Goal: Transaction & Acquisition: Purchase product/service

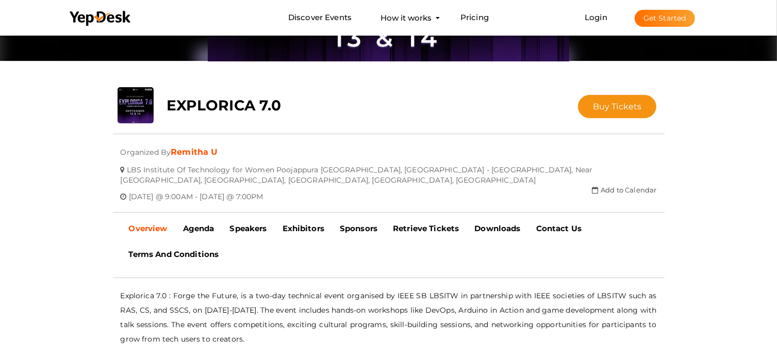
scroll to position [152, 0]
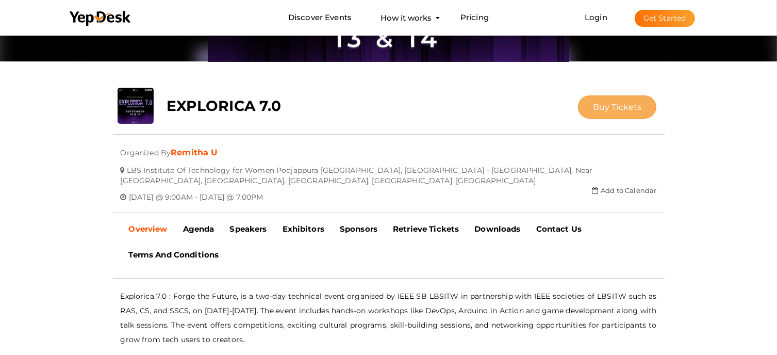
click at [617, 115] on button "Buy Tickets" at bounding box center [617, 106] width 79 height 23
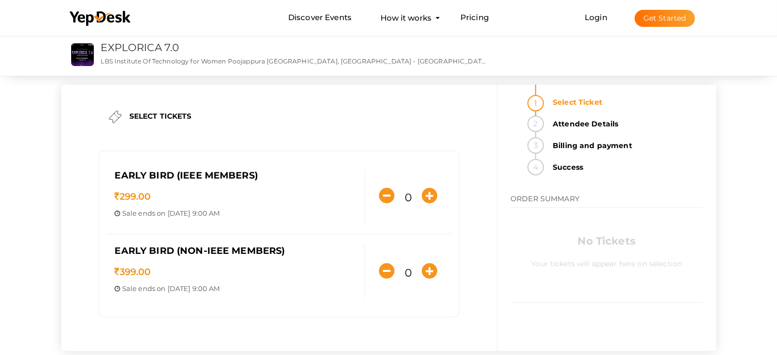
click at [197, 163] on div "Early Bird (IEEE members) 299.00 Sale ends on [DATE] 9:00 AM Sale Starts on [DA…" at bounding box center [279, 196] width 344 height 75
click at [431, 196] on icon "button" at bounding box center [429, 195] width 15 height 15
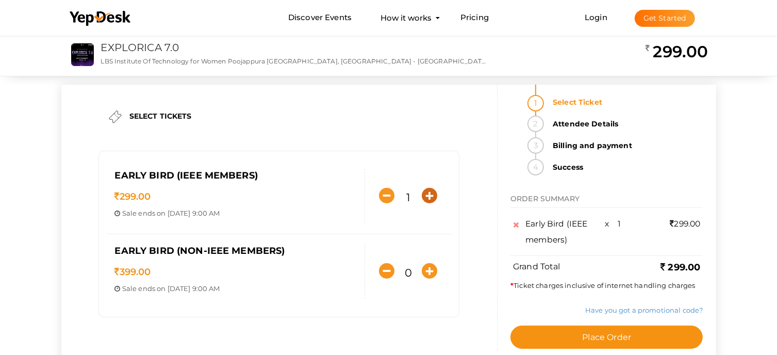
click at [427, 194] on icon "button" at bounding box center [429, 195] width 15 height 15
click at [383, 193] on icon "button" at bounding box center [386, 195] width 15 height 15
type input "1"
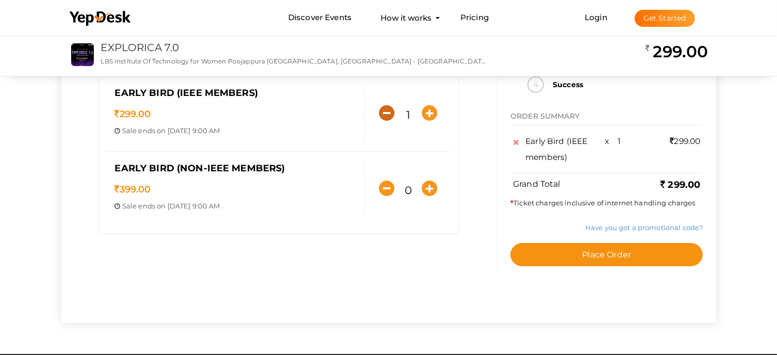
scroll to position [102, 0]
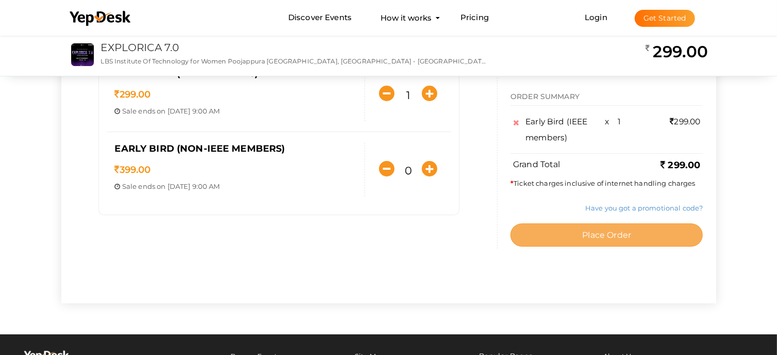
click at [540, 232] on button "Place Order" at bounding box center [606, 234] width 192 height 23
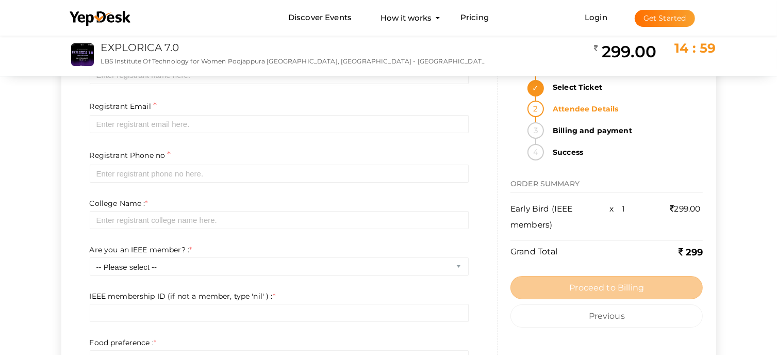
scroll to position [0, 0]
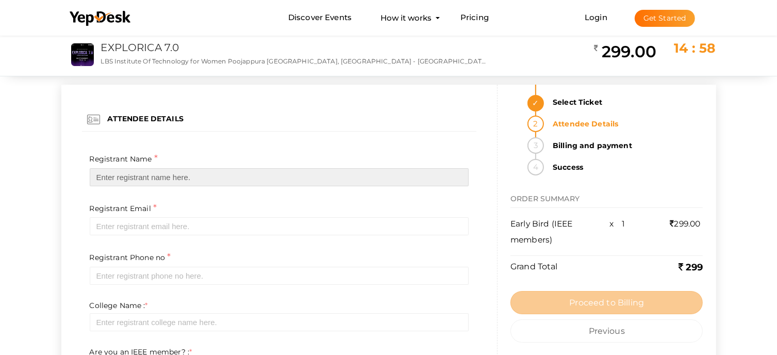
click at [225, 182] on input "text" at bounding box center [279, 177] width 379 height 18
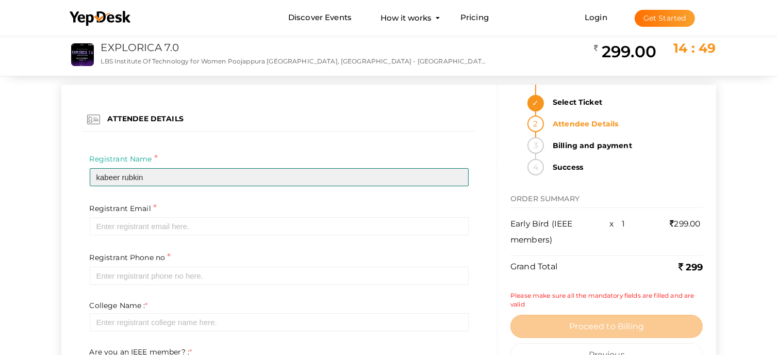
type input "kabeer rubkin"
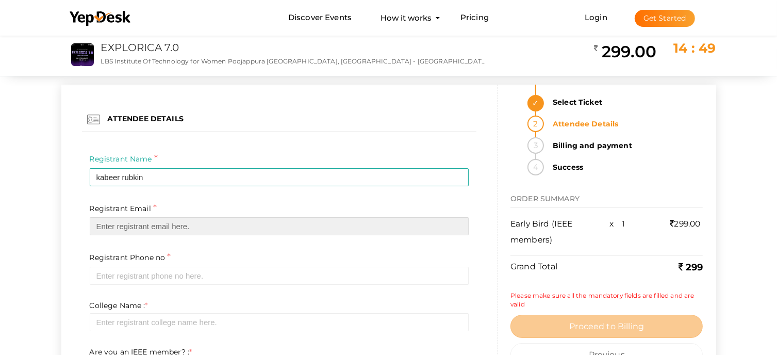
click at [169, 226] on input "email" at bounding box center [279, 226] width 379 height 18
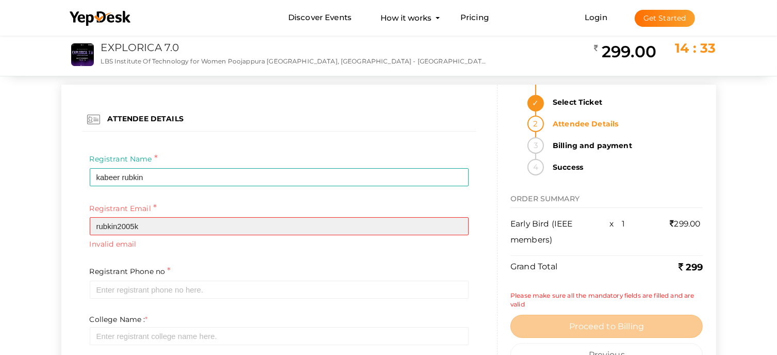
click at [181, 216] on div "Registrant Email * rubkin2005k Required Invalid email" at bounding box center [279, 226] width 379 height 48
type input """
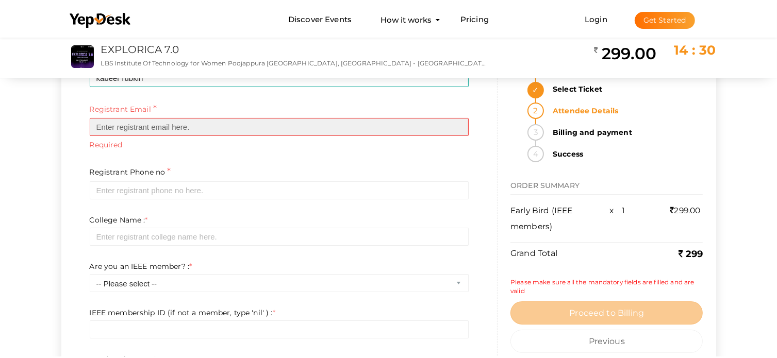
scroll to position [101, 0]
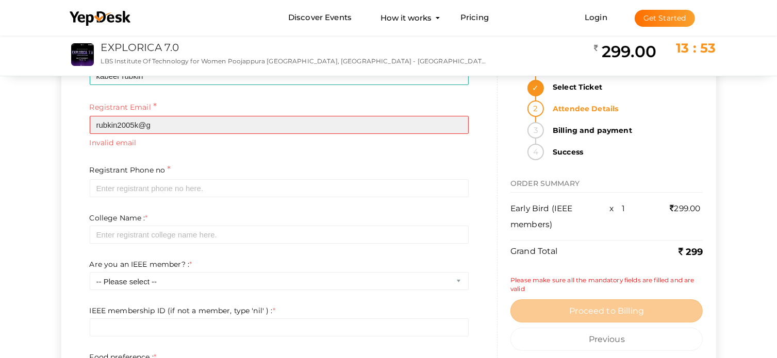
paste input "m"
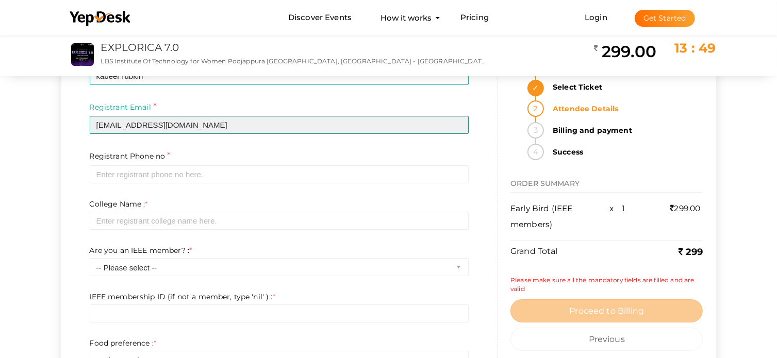
paste input "m"
type input "[EMAIL_ADDRESS][DOMAIN_NAME]"
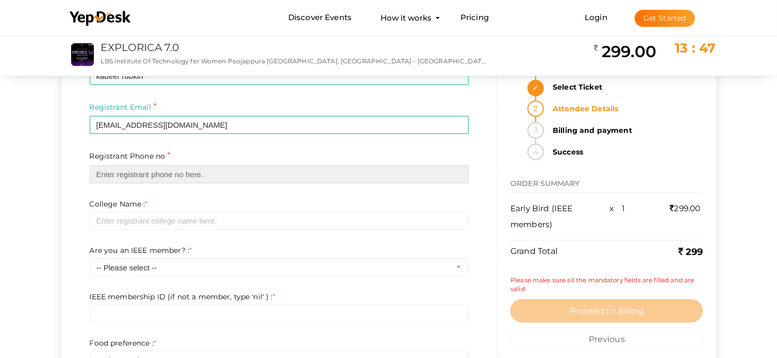
click at [134, 179] on input "text" at bounding box center [279, 174] width 379 height 18
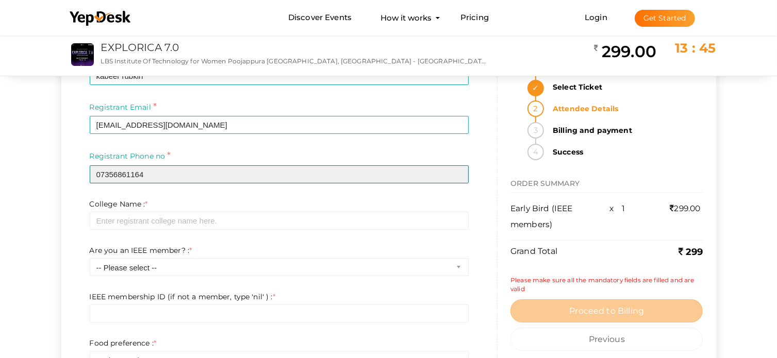
click at [99, 175] on input "07356861164" at bounding box center [279, 174] width 379 height 18
type input "7356861164"
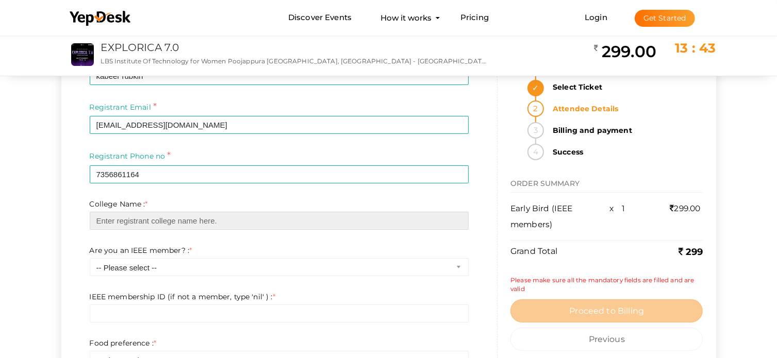
click at [138, 220] on input "text" at bounding box center [279, 221] width 379 height 18
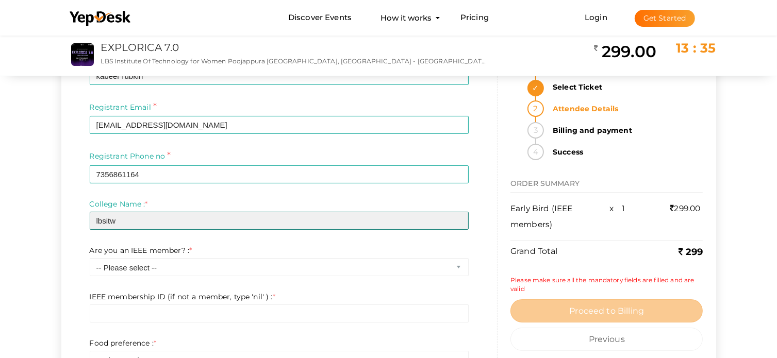
type input "lbsitw"
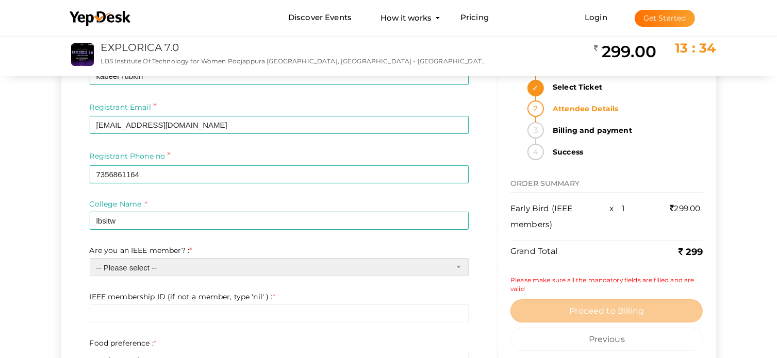
click at [161, 266] on select "-- Please select -- Yes No" at bounding box center [279, 267] width 379 height 18
select select "0"
click at [90, 258] on select "-- Please select -- Yes No" at bounding box center [279, 267] width 379 height 18
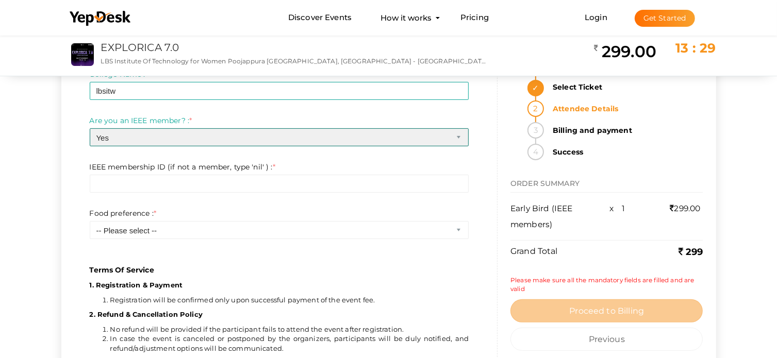
scroll to position [261, 0]
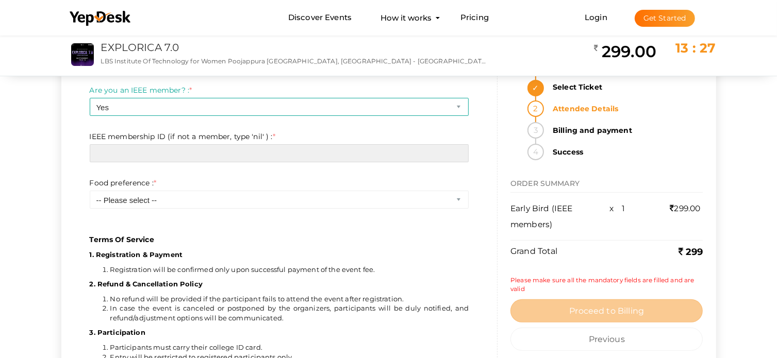
click at [198, 160] on input "text" at bounding box center [279, 153] width 379 height 18
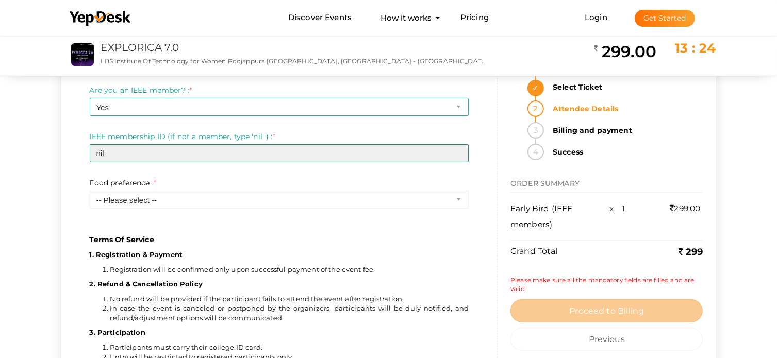
type input "nil"
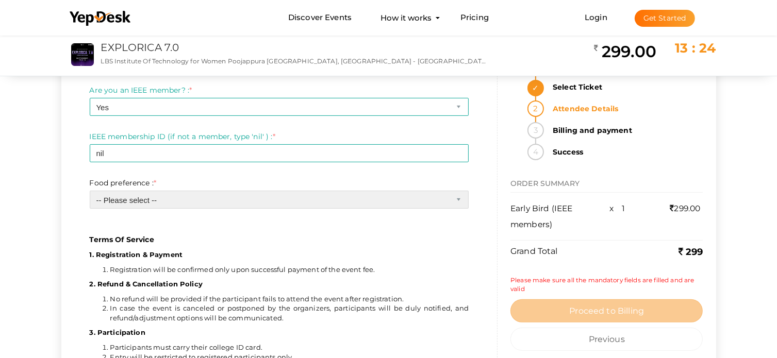
click at [156, 199] on select "-- Please select -- Veg Non veg" at bounding box center [279, 200] width 379 height 18
select select "1"
click at [90, 191] on select "-- Please select -- Veg Non veg" at bounding box center [279, 200] width 379 height 18
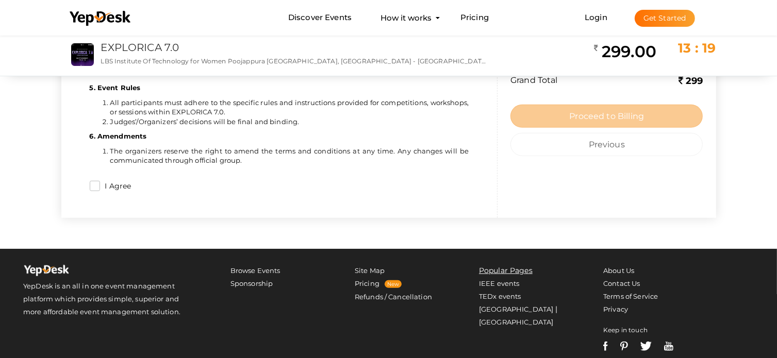
scroll to position [626, 0]
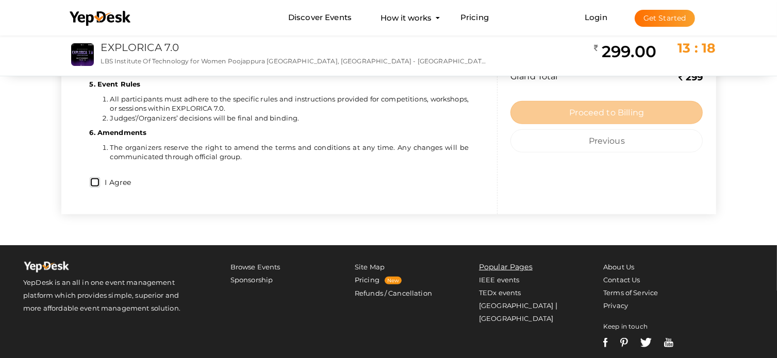
click at [95, 182] on input "I Agree" at bounding box center [95, 182] width 10 height 10
checkbox input "true"
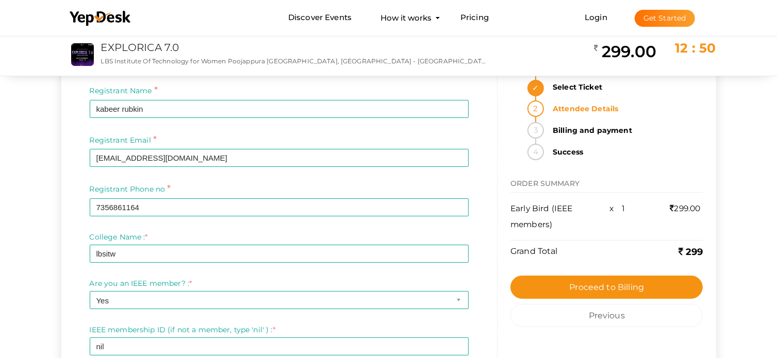
scroll to position [0, 0]
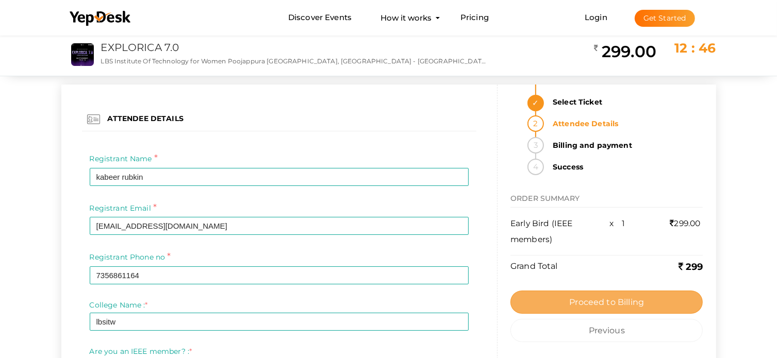
click at [564, 297] on button "Proceed to Billing" at bounding box center [606, 302] width 192 height 23
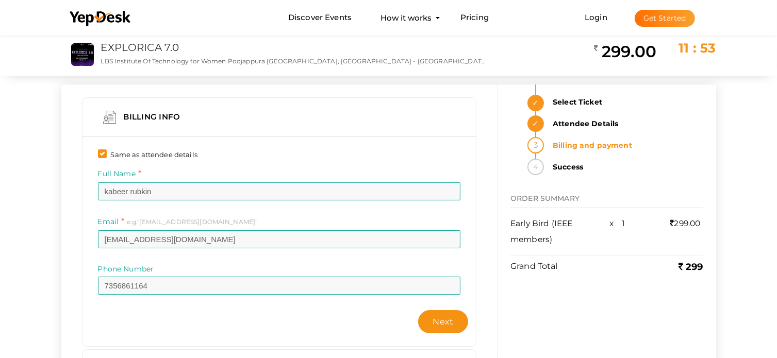
click at [577, 97] on strong "Select Ticket" at bounding box center [624, 102] width 156 height 16
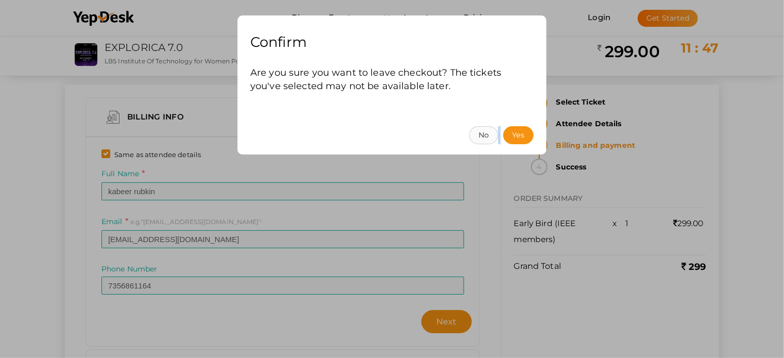
drag, startPoint x: 585, startPoint y: 127, endPoint x: 481, endPoint y: 131, distance: 104.7
click at [481, 131] on div "Confirm Are you sure you want to leave checkout? The tickets you've selected ma…" at bounding box center [392, 179] width 784 height 358
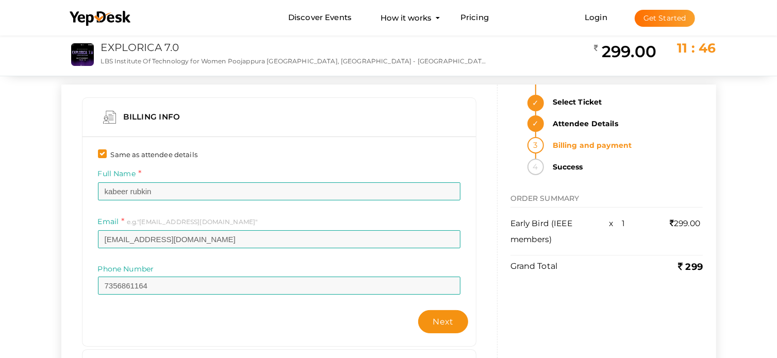
click at [570, 124] on strong "Attendee Details" at bounding box center [624, 123] width 156 height 16
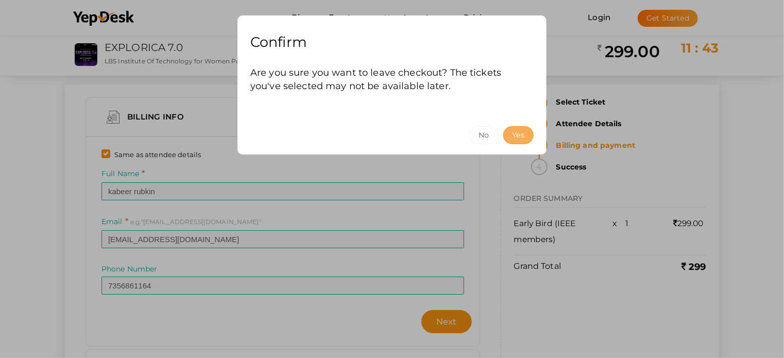
click at [528, 135] on button "Yes" at bounding box center [519, 135] width 30 height 18
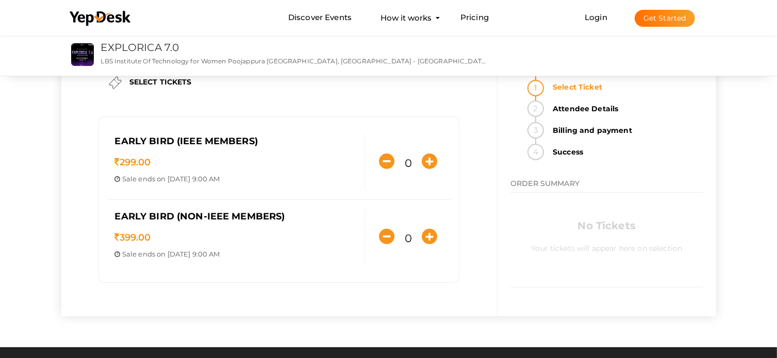
scroll to position [33, 0]
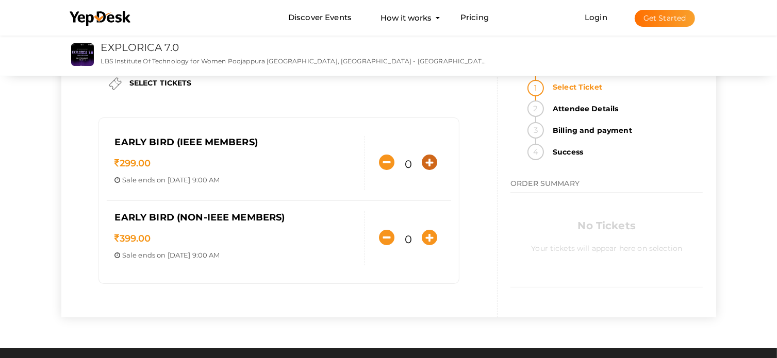
click at [433, 165] on icon "button" at bounding box center [429, 162] width 15 height 15
type input "1"
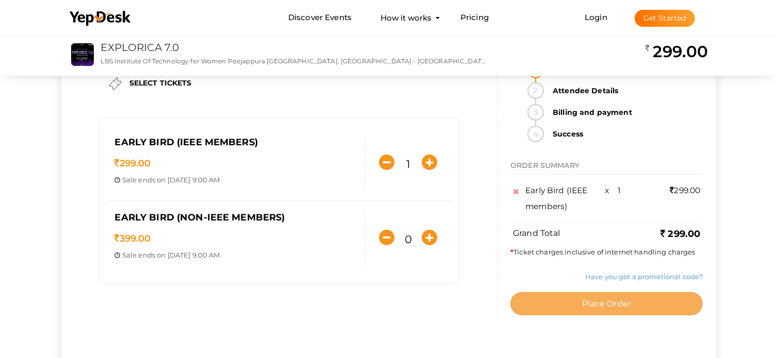
click at [579, 300] on button "Place Order" at bounding box center [606, 303] width 192 height 23
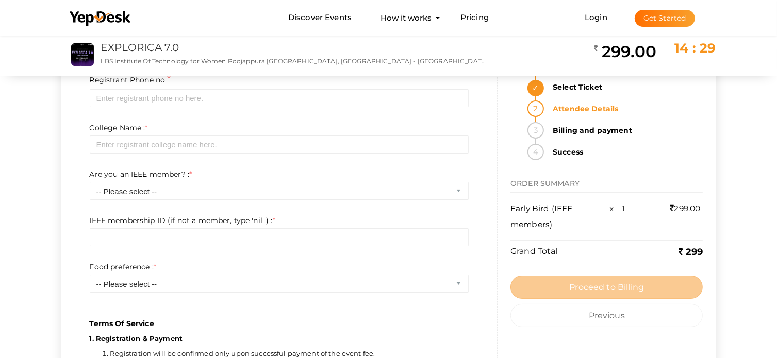
scroll to position [178, 0]
click at [579, 300] on div "Please make sure all the mandatory fields are filled and are valid Proceed to B…" at bounding box center [606, 316] width 192 height 113
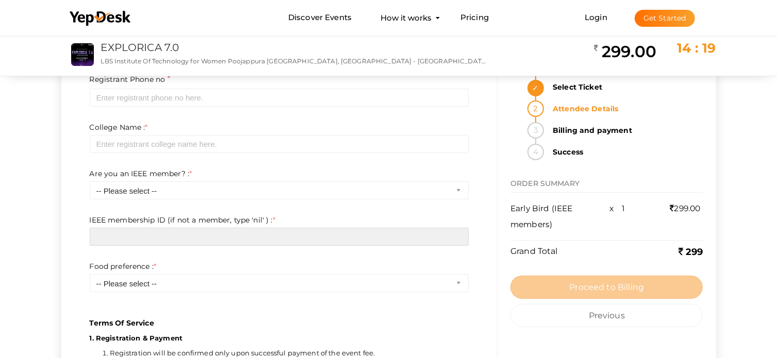
click at [257, 237] on input "text" at bounding box center [279, 237] width 379 height 18
paste input "m"
type input "m"
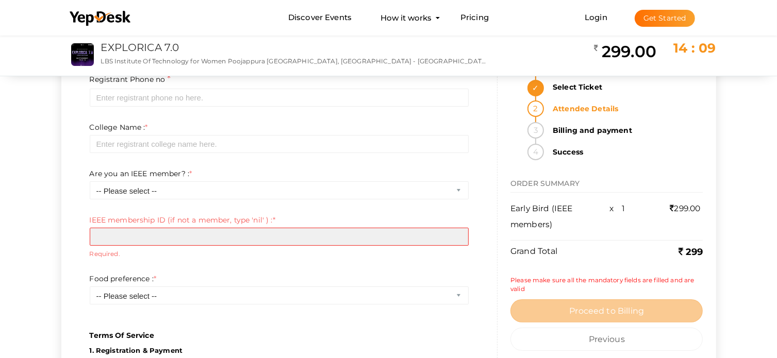
paste input "100119964"
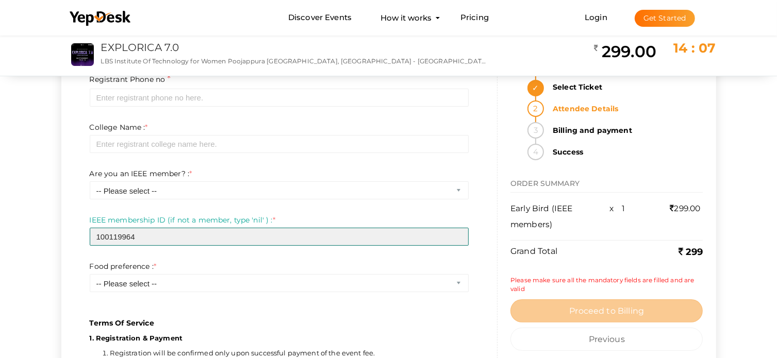
type input "100119964"
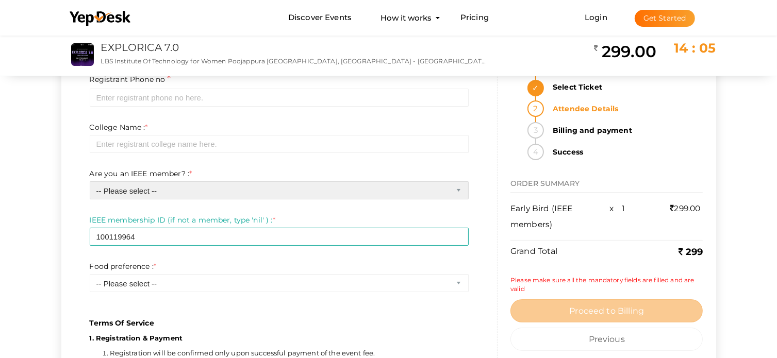
click at [171, 194] on select "-- Please select -- Yes No" at bounding box center [279, 190] width 379 height 18
select select "0"
click at [90, 181] on select "-- Please select -- Yes No" at bounding box center [279, 190] width 379 height 18
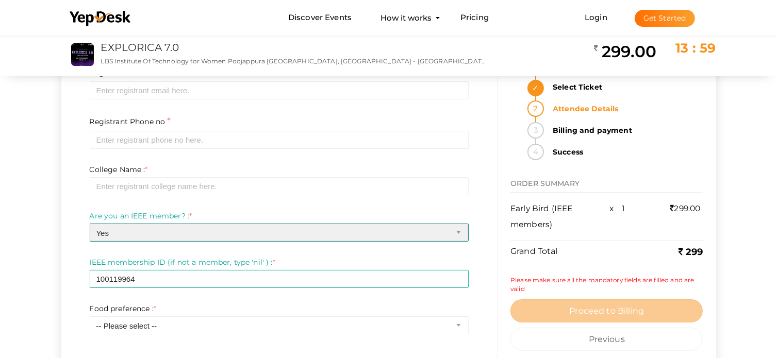
scroll to position [131, 0]
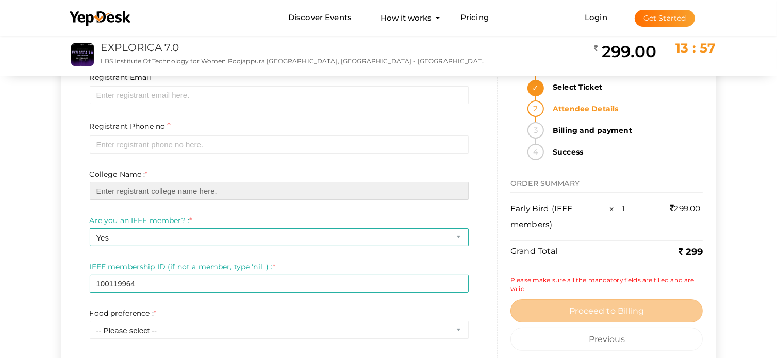
click at [148, 195] on input "text" at bounding box center [279, 191] width 379 height 18
type input "lbsitw"
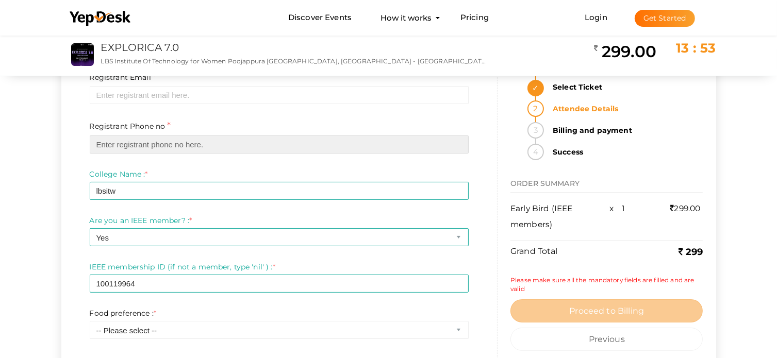
click at [183, 149] on input "text" at bounding box center [279, 145] width 379 height 18
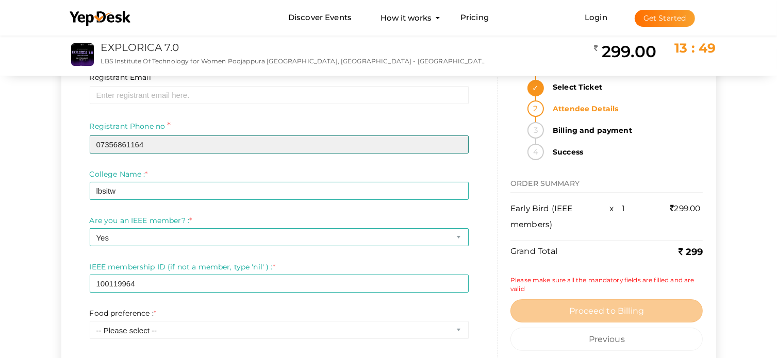
click at [100, 146] on input "07356861164" at bounding box center [279, 145] width 379 height 18
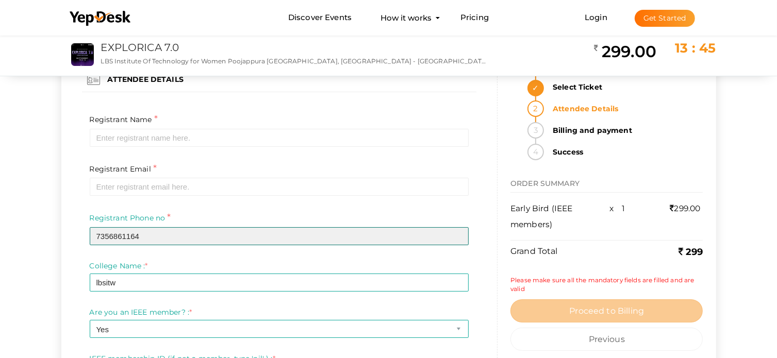
scroll to position [36, 0]
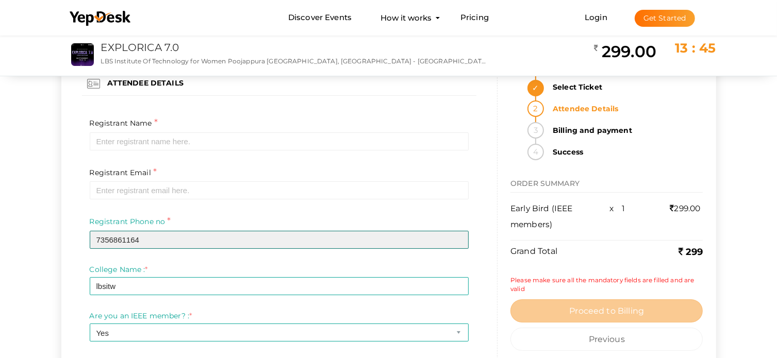
type input "7356861164"
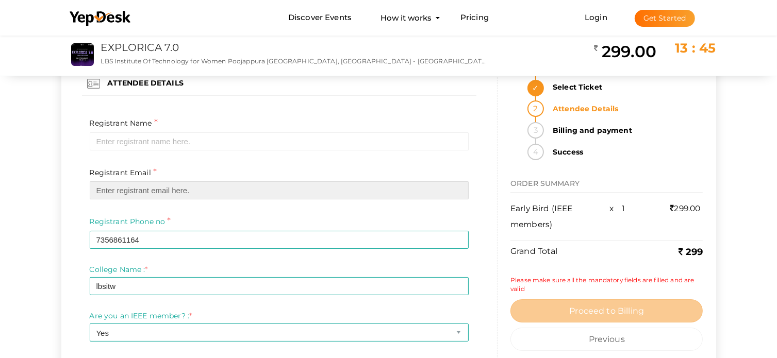
click at [127, 189] on input "email" at bounding box center [279, 190] width 379 height 18
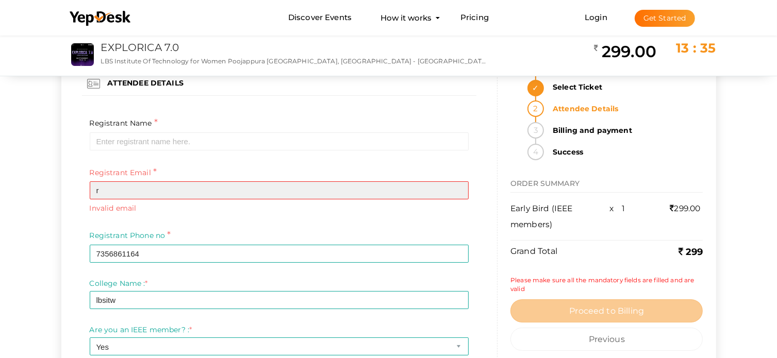
type input "[EMAIL_ADDRESS][DOMAIN_NAME]"
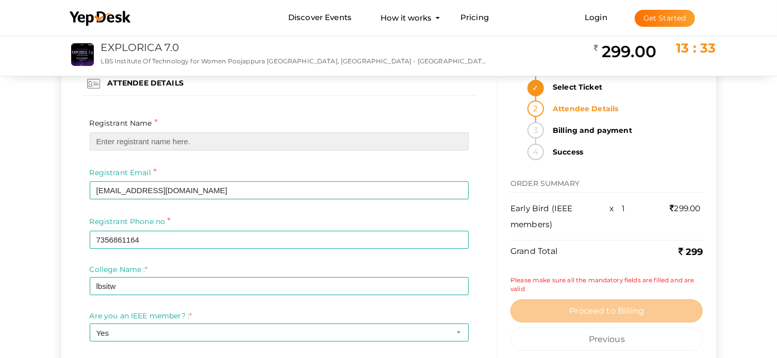
click at [219, 137] on input "text" at bounding box center [279, 141] width 379 height 18
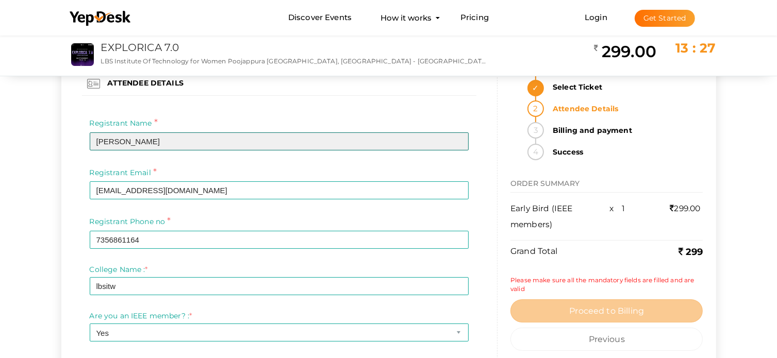
drag, startPoint x: 129, startPoint y: 139, endPoint x: -4, endPoint y: 151, distance: 133.5
click at [0, 151] on html "Discover Events How it works Powerful Registration / Ticketing Start selling yo…" at bounding box center [388, 143] width 777 height 358
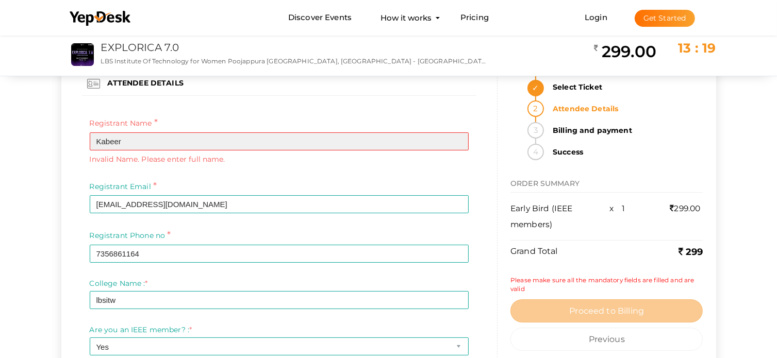
click at [212, 137] on input "Kabeer" at bounding box center [279, 141] width 379 height 18
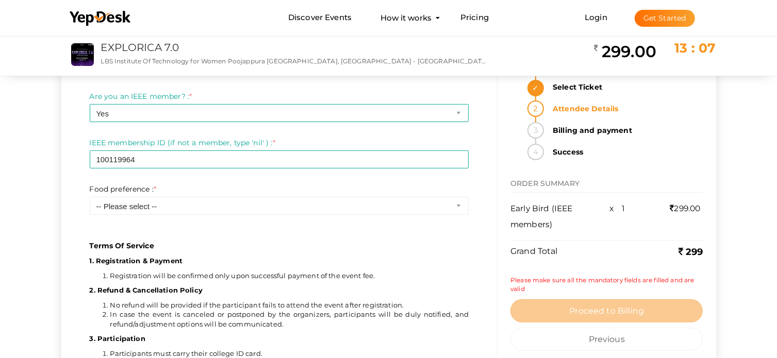
scroll to position [256, 0]
type input "[PERSON_NAME]"
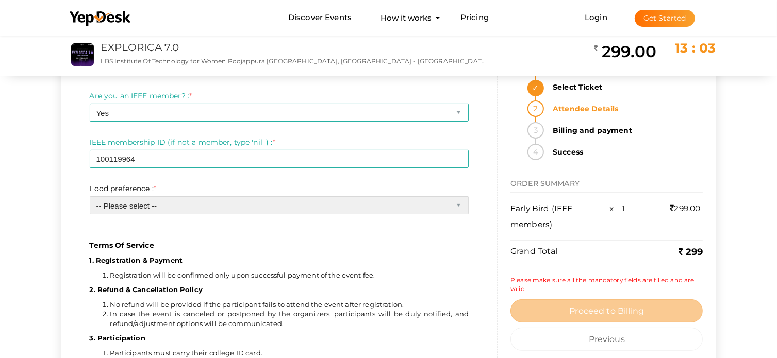
click at [163, 206] on select "-- Please select -- Veg Non veg" at bounding box center [279, 205] width 379 height 18
select select "1"
click at [90, 196] on select "-- Please select -- Veg Non veg" at bounding box center [279, 205] width 379 height 18
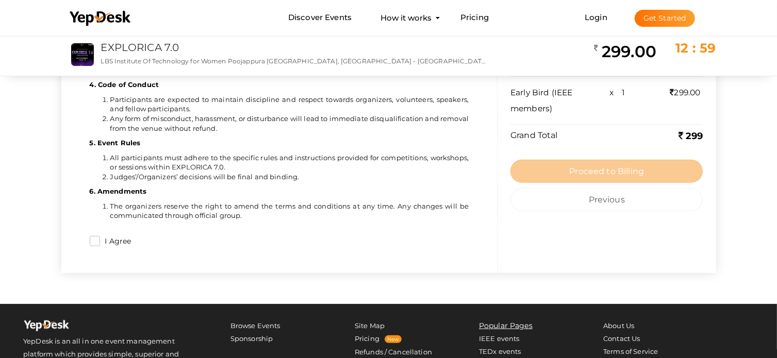
scroll to position [593, 0]
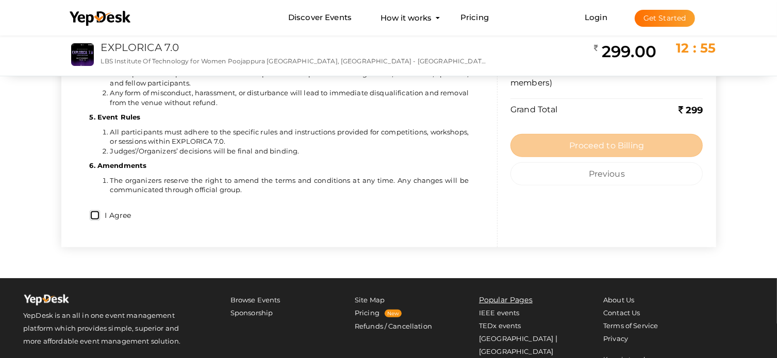
click at [94, 213] on input "I Agree" at bounding box center [95, 215] width 10 height 10
checkbox input "true"
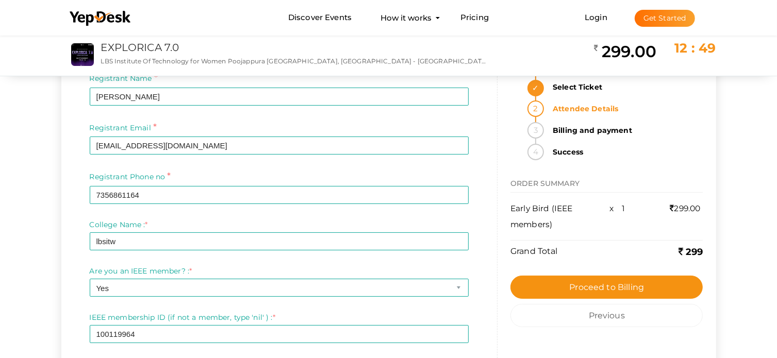
scroll to position [78, 0]
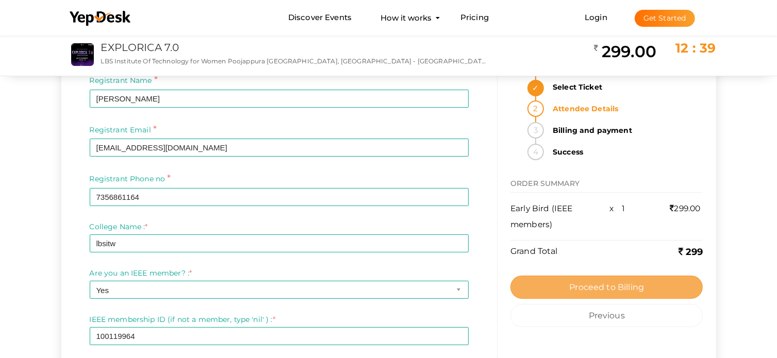
click at [606, 290] on span "Proceed to Billing" at bounding box center [606, 287] width 75 height 10
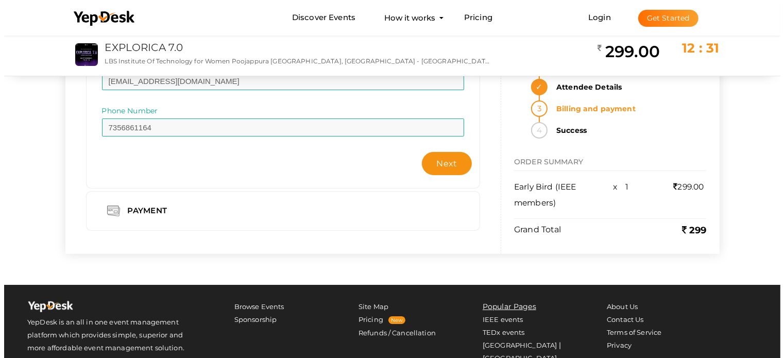
scroll to position [159, 0]
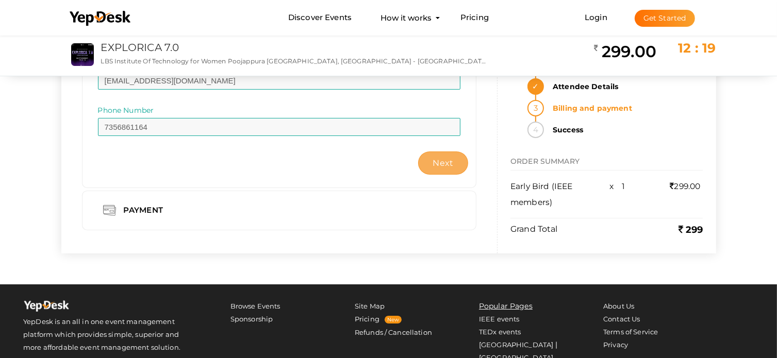
click at [451, 160] on span "Next" at bounding box center [443, 163] width 21 height 10
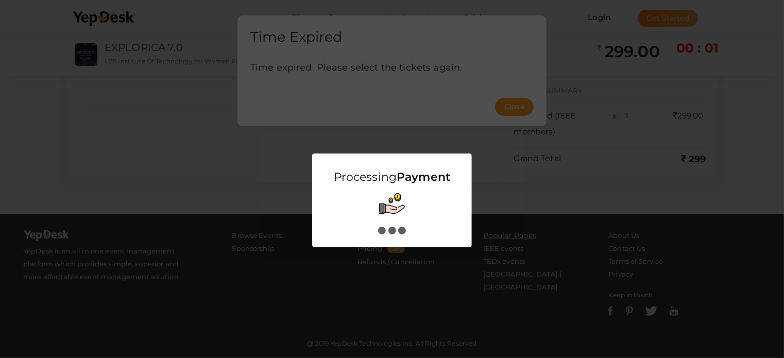
scroll to position [0, 0]
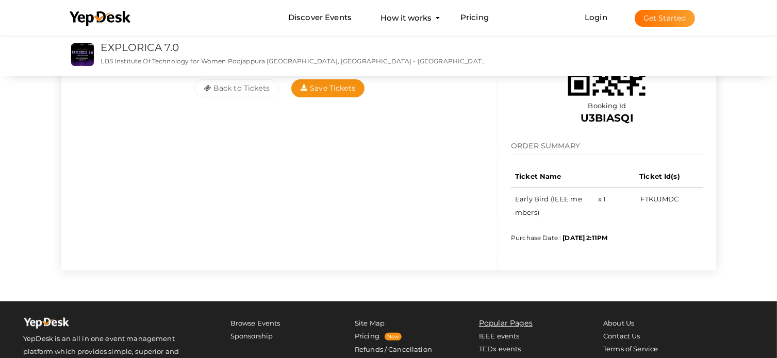
scroll to position [175, 0]
click at [341, 92] on button "Save Tickets" at bounding box center [327, 88] width 73 height 18
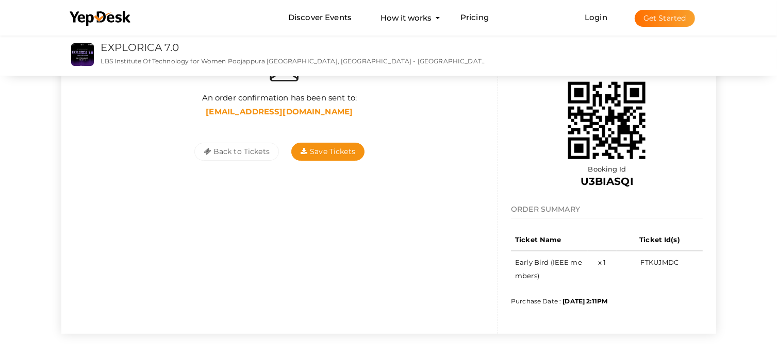
scroll to position [111, 0]
